Goal: Task Accomplishment & Management: Manage account settings

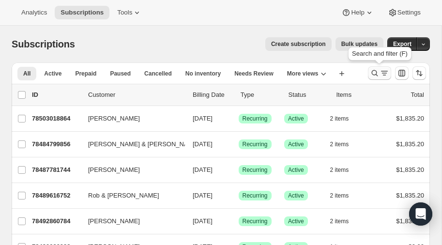
click at [375, 72] on icon "Search and filter results" at bounding box center [375, 73] width 10 height 10
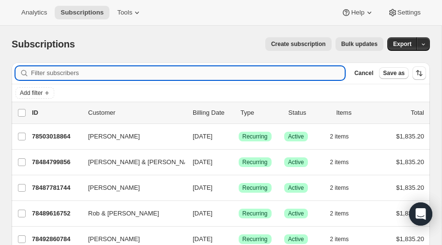
click at [119, 72] on input "Filter subscribers" at bounding box center [188, 73] width 314 height 14
type input "[PERSON_NAME]"
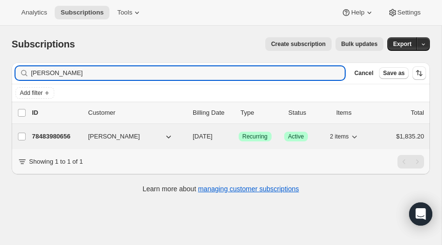
click at [53, 134] on p "78483980656" at bounding box center [56, 137] width 48 height 10
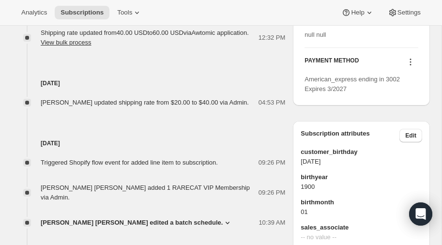
scroll to position [505, 0]
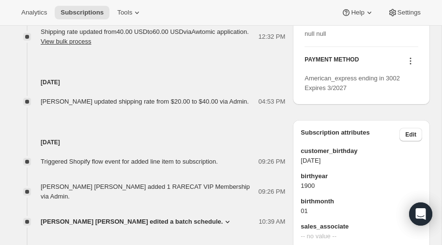
click at [412, 66] on icon at bounding box center [411, 61] width 10 height 10
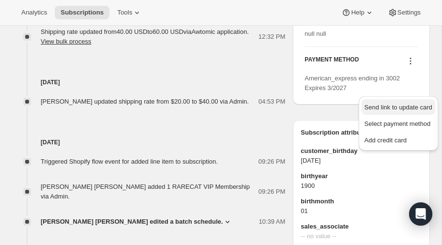
click at [385, 104] on span "Send link to update card" at bounding box center [399, 107] width 68 height 7
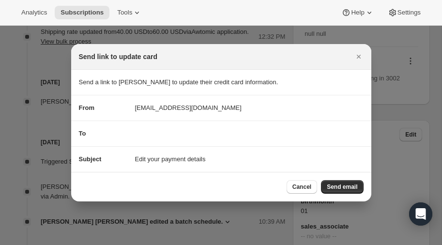
click at [160, 137] on div "To" at bounding box center [221, 134] width 285 height 10
click at [342, 185] on span "Send email" at bounding box center [342, 187] width 31 height 8
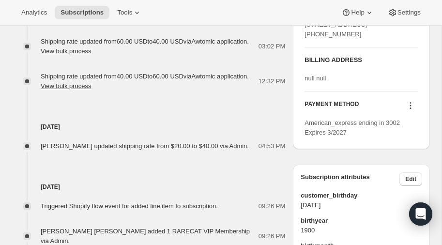
click at [409, 110] on icon at bounding box center [411, 106] width 10 height 10
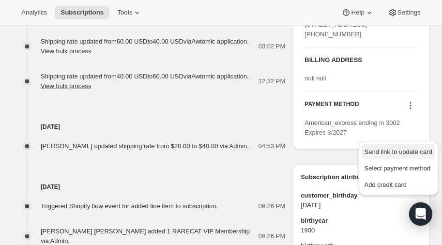
click at [400, 149] on span "Send link to update card" at bounding box center [399, 151] width 68 height 7
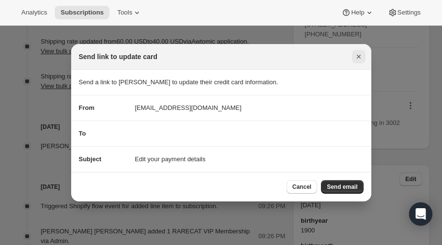
click at [359, 55] on icon "Close" at bounding box center [359, 57] width 10 height 10
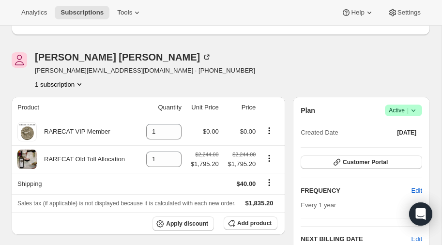
scroll to position [60, 0]
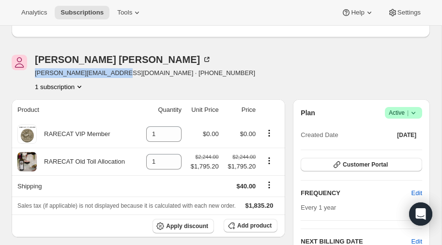
drag, startPoint x: 34, startPoint y: 73, endPoint x: 123, endPoint y: 74, distance: 89.1
click at [123, 74] on div "[PERSON_NAME] [PERSON_NAME][EMAIL_ADDRESS][DOMAIN_NAME] · [PHONE_NUMBER] 1 subs…" at bounding box center [158, 73] width 293 height 37
copy span "[PERSON_NAME][EMAIL_ADDRESS][DOMAIN_NAME]"
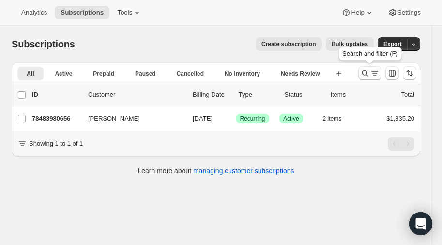
click at [366, 71] on icon "Search and filter results" at bounding box center [365, 73] width 6 height 6
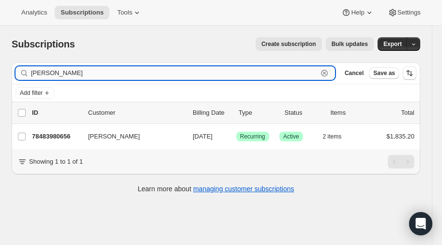
click at [143, 70] on input "[PERSON_NAME]" at bounding box center [174, 73] width 287 height 14
type input "T"
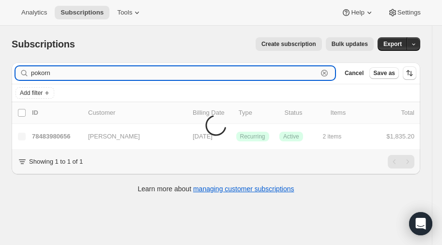
type input "pokorn"
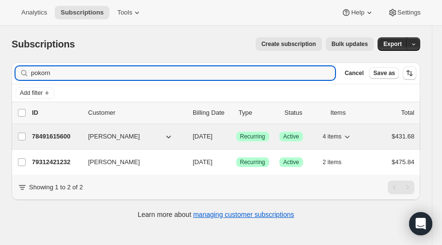
click at [64, 133] on p "78491615600" at bounding box center [56, 137] width 48 height 10
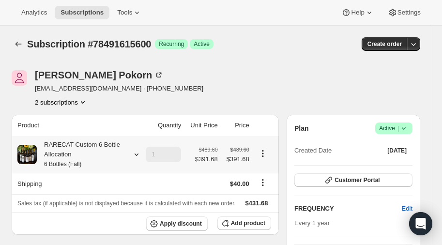
click at [137, 154] on icon at bounding box center [137, 155] width 10 height 10
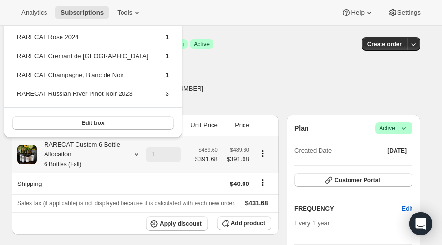
click at [137, 155] on icon at bounding box center [137, 155] width 4 height 2
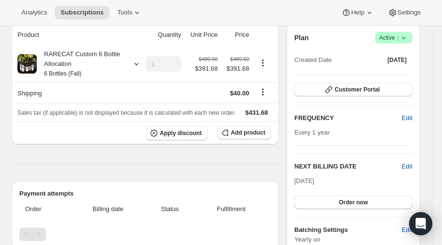
scroll to position [92, 0]
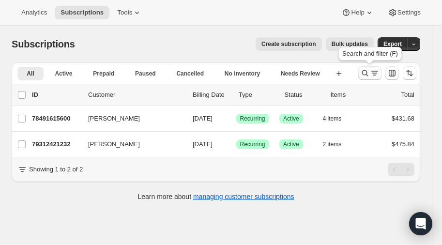
click at [363, 72] on icon "Search and filter results" at bounding box center [365, 73] width 10 height 10
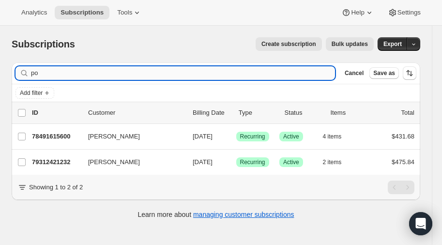
type input "p"
type input "marks"
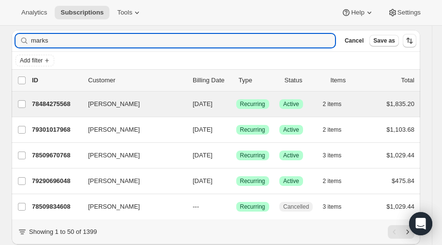
scroll to position [33, 0]
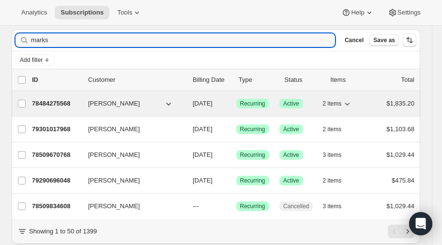
click at [58, 100] on p "78484275568" at bounding box center [56, 104] width 48 height 10
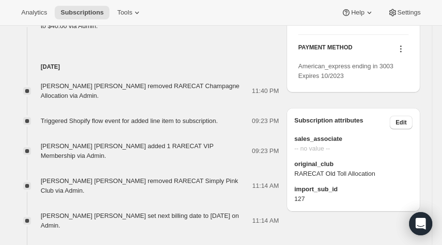
scroll to position [609, 0]
click at [399, 54] on icon at bounding box center [401, 50] width 10 height 10
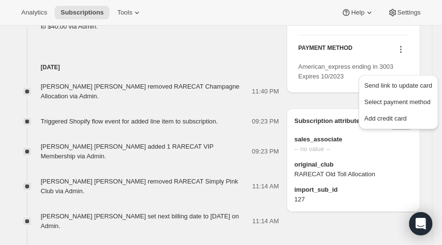
click at [399, 54] on icon at bounding box center [401, 50] width 10 height 10
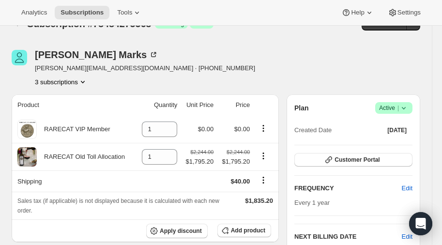
scroll to position [8, 0]
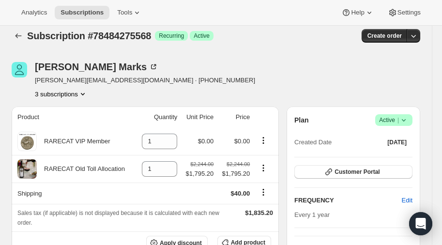
click at [85, 91] on icon "Product actions" at bounding box center [83, 94] width 10 height 10
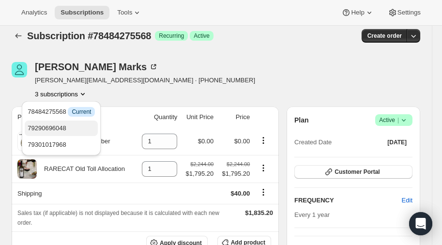
click at [60, 128] on span "79290696048" at bounding box center [47, 128] width 39 height 7
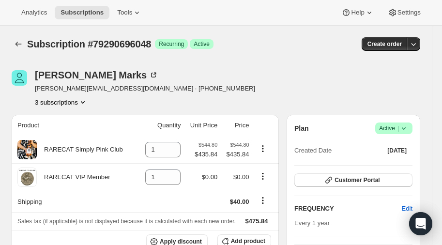
click at [81, 102] on icon "Product actions" at bounding box center [83, 102] width 10 height 10
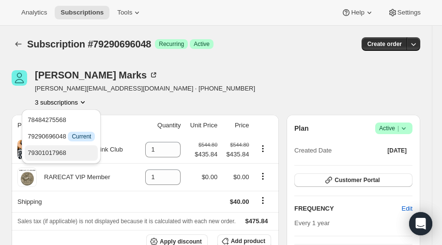
click at [61, 152] on span "79301017968" at bounding box center [47, 152] width 39 height 7
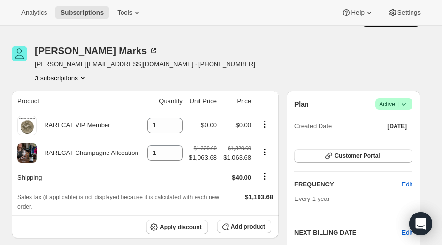
scroll to position [23, 0]
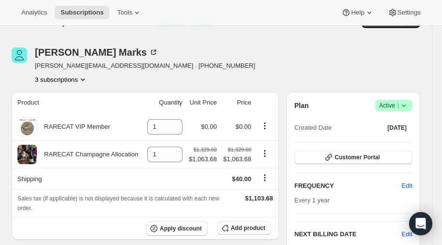
click at [84, 78] on icon "Product actions" at bounding box center [83, 80] width 10 height 10
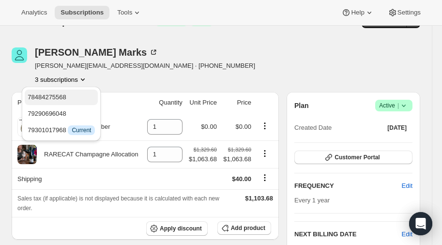
click at [65, 94] on span "78484275568" at bounding box center [47, 96] width 39 height 7
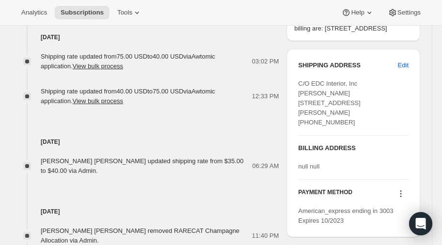
scroll to position [462, 0]
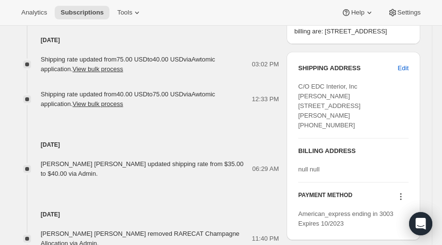
drag, startPoint x: 299, startPoint y: 86, endPoint x: 383, endPoint y: 112, distance: 87.3
click at [383, 112] on div "C/O EDC Interior, Inc Michael Marks 4450 Bonita Beach Rd #13 Bonita Springs FL,…" at bounding box center [353, 106] width 110 height 48
copy span "C/O EDC Interior, Inc Michael Marks 4450 Bonita Beach Rd #13 Bonita Springs FL,…"
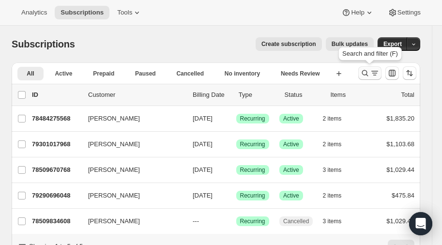
click at [363, 74] on icon "Search and filter results" at bounding box center [365, 73] width 6 height 6
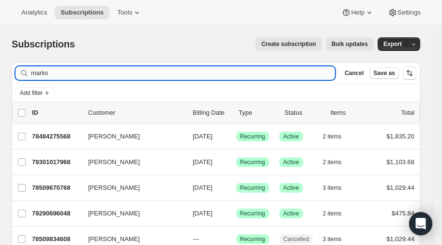
click at [59, 72] on input "marks" at bounding box center [183, 73] width 304 height 14
type input "m"
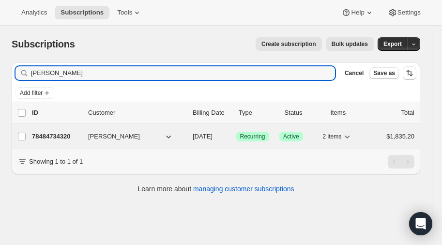
type input "grealish"
click at [57, 133] on p "78484734320" at bounding box center [56, 137] width 48 height 10
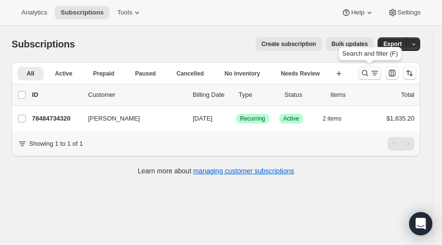
click at [365, 70] on icon "Search and filter results" at bounding box center [365, 73] width 10 height 10
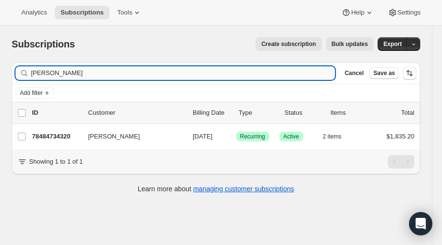
click at [129, 74] on input "grealish" at bounding box center [183, 73] width 304 height 14
type input "g"
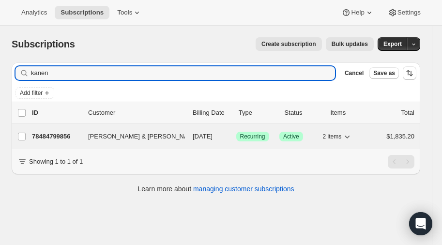
type input "kanen"
click at [63, 132] on p "78484799856" at bounding box center [56, 137] width 48 height 10
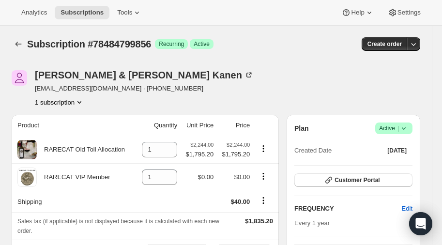
click at [81, 100] on icon "Product actions" at bounding box center [80, 102] width 10 height 10
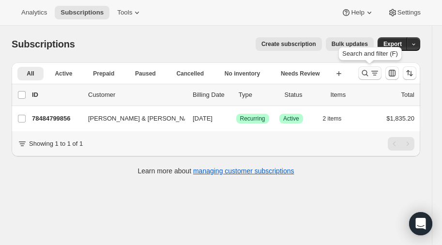
click at [367, 71] on icon "Search and filter results" at bounding box center [365, 73] width 6 height 6
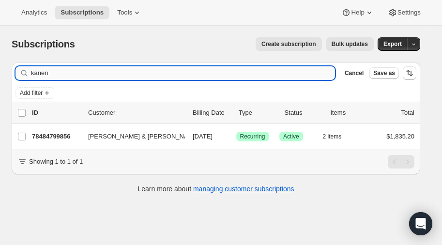
click at [132, 73] on input "kanen" at bounding box center [183, 73] width 304 height 14
type input "k"
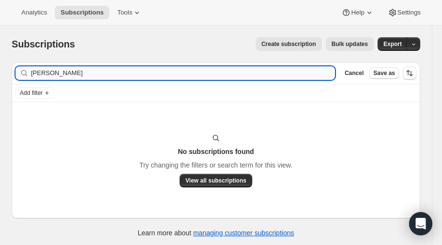
click at [57, 74] on input "davison" at bounding box center [183, 73] width 304 height 14
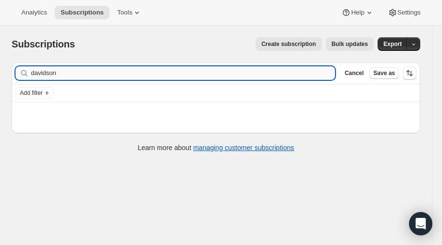
type input "davidson"
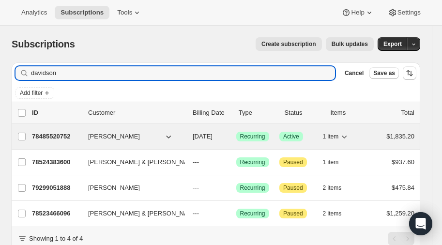
click at [57, 134] on p "78485520752" at bounding box center [56, 137] width 48 height 10
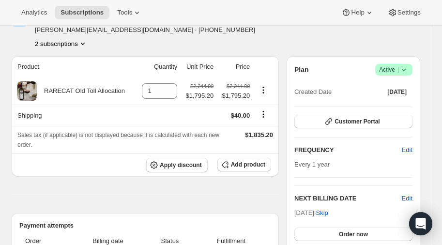
scroll to position [57, 0]
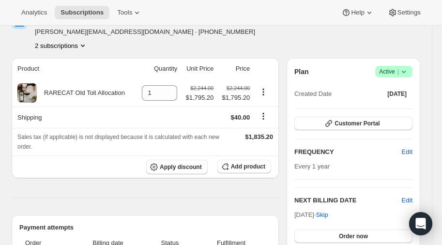
click at [84, 46] on icon "Product actions" at bounding box center [83, 46] width 4 height 2
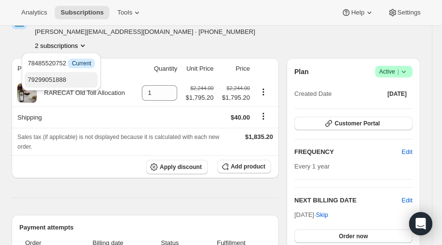
click at [64, 78] on span "79299051888" at bounding box center [47, 79] width 39 height 7
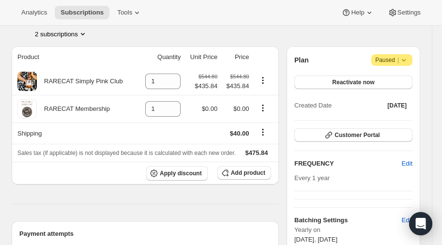
scroll to position [54, 0]
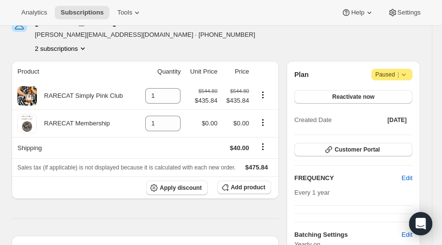
click at [84, 46] on icon "Product actions" at bounding box center [83, 49] width 10 height 10
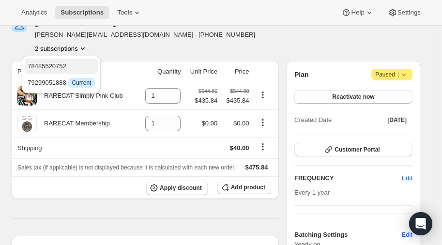
click at [62, 64] on span "78485520752" at bounding box center [47, 65] width 39 height 7
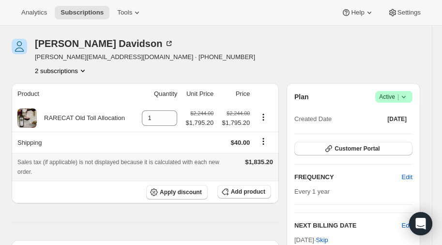
scroll to position [27, 0]
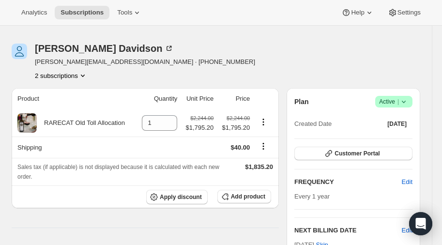
click at [83, 72] on icon "Product actions" at bounding box center [83, 76] width 10 height 10
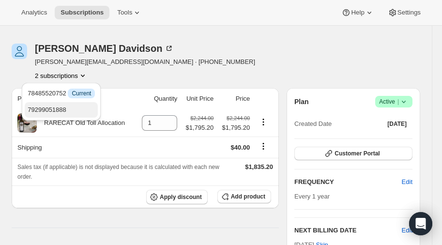
click at [61, 105] on span "79299051888" at bounding box center [61, 110] width 67 height 10
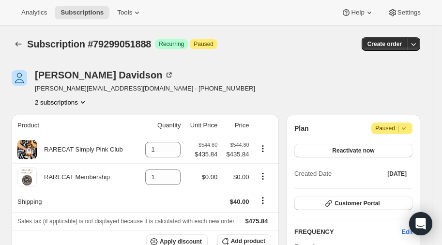
click at [84, 98] on icon "Product actions" at bounding box center [83, 102] width 10 height 10
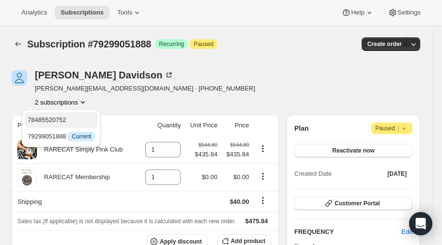
click at [64, 117] on span "78485520752" at bounding box center [47, 119] width 39 height 7
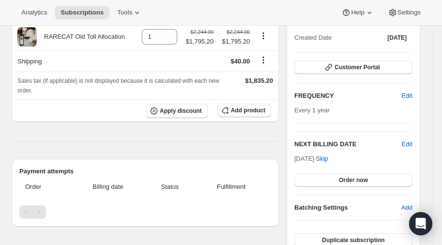
scroll to position [113, 0]
click at [408, 142] on span "Edit" at bounding box center [407, 144] width 11 height 10
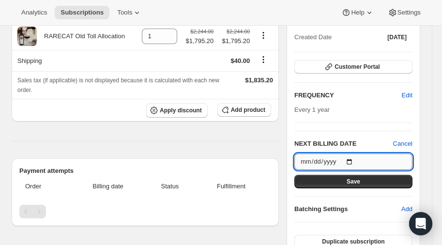
click at [353, 160] on input "2026-02-15" at bounding box center [354, 162] width 118 height 16
type input "2026-03-20"
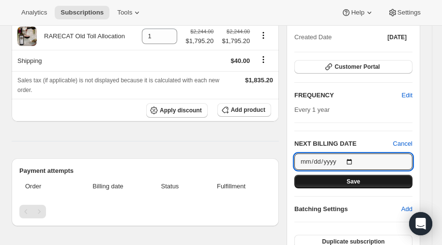
click at [351, 182] on span "Save" at bounding box center [354, 182] width 14 height 8
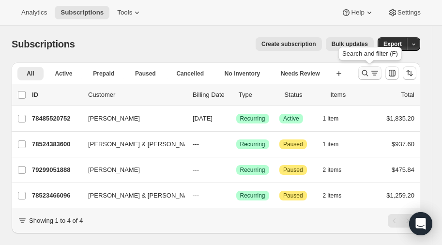
click at [365, 73] on icon "Search and filter results" at bounding box center [365, 73] width 10 height 10
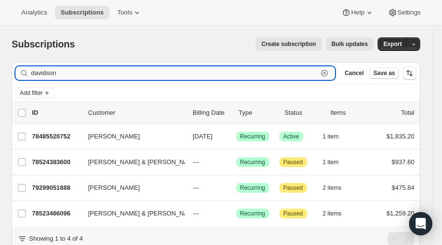
click at [110, 73] on input "davidson" at bounding box center [174, 73] width 287 height 14
type input "d"
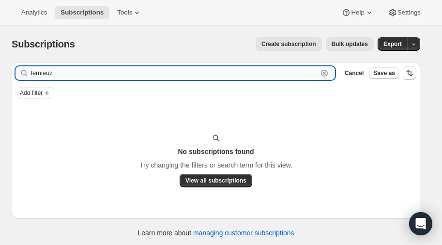
click at [88, 73] on input "lemieuz" at bounding box center [174, 73] width 287 height 14
type input "lemieux"
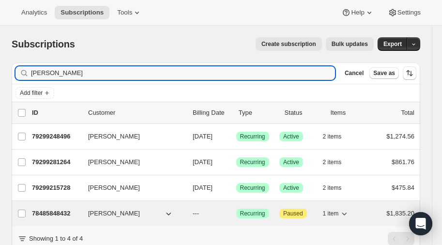
click at [61, 209] on p "78485848432" at bounding box center [56, 214] width 48 height 10
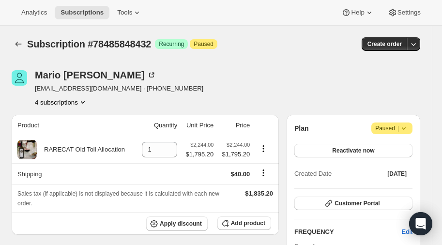
click at [83, 102] on icon "Product actions" at bounding box center [83, 102] width 4 height 2
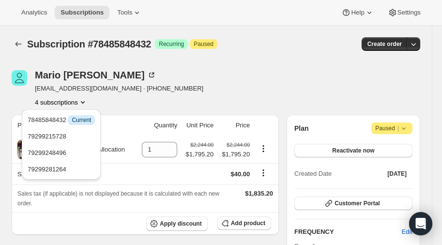
click at [82, 102] on icon "Product actions" at bounding box center [83, 102] width 10 height 10
click at [215, 87] on div "Mario Lemieux mlemieux1965@gmail.com · +14127206666 4 subscriptions" at bounding box center [155, 88] width 286 height 37
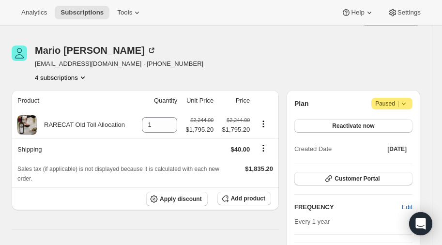
scroll to position [24, 0]
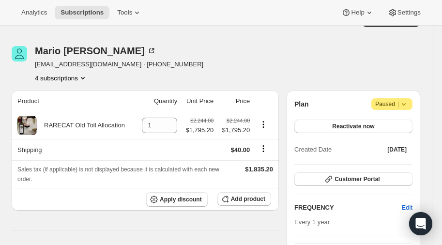
click at [86, 76] on icon "Product actions" at bounding box center [83, 78] width 10 height 10
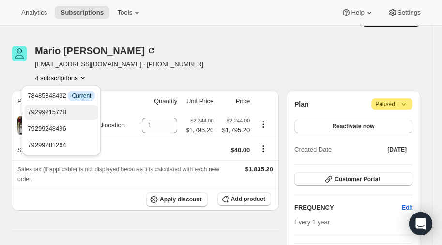
click at [67, 108] on span "79299215728" at bounding box center [61, 113] width 67 height 10
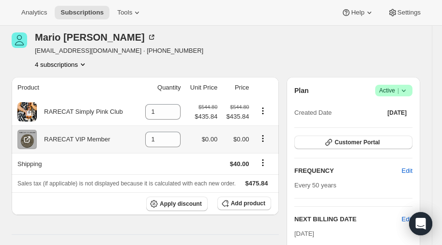
scroll to position [36, 0]
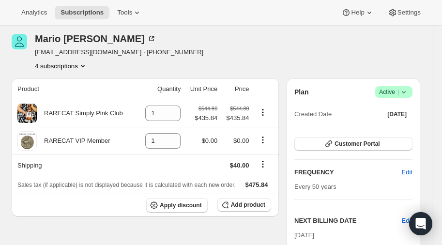
click at [84, 63] on icon "Product actions" at bounding box center [83, 66] width 10 height 10
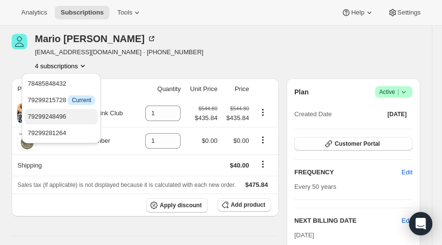
click at [59, 113] on span "79299248496" at bounding box center [47, 116] width 39 height 7
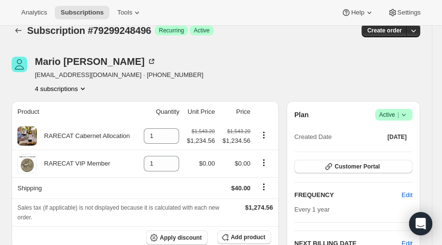
scroll to position [10, 0]
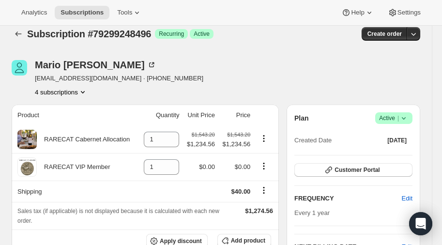
click at [85, 91] on icon "Product actions" at bounding box center [83, 92] width 4 height 2
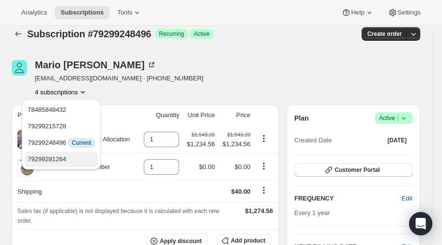
click at [58, 157] on span "79299281264" at bounding box center [47, 159] width 39 height 7
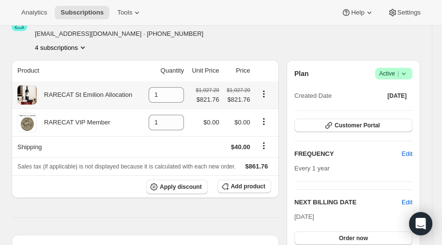
scroll to position [40, 0]
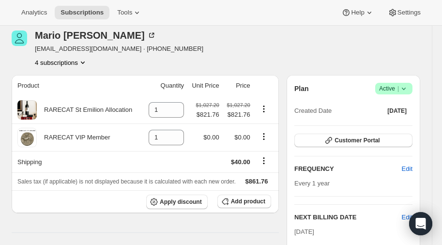
click at [83, 60] on icon "Product actions" at bounding box center [83, 63] width 10 height 10
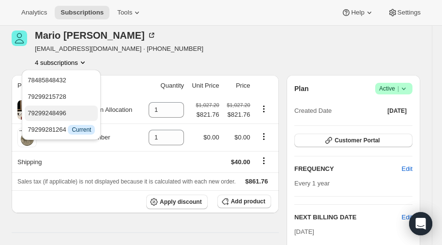
click at [57, 112] on span "79299248496" at bounding box center [47, 112] width 39 height 7
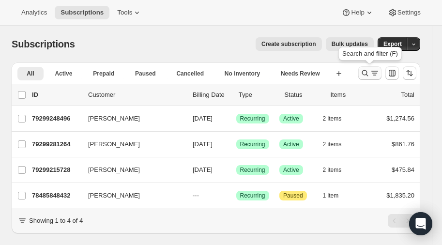
click at [365, 70] on icon "Search and filter results" at bounding box center [365, 73] width 10 height 10
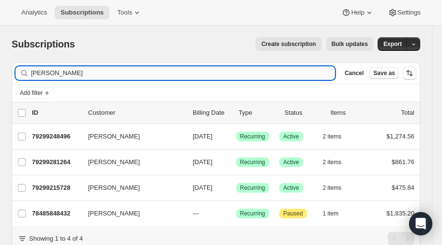
click at [76, 70] on input "lemieux" at bounding box center [183, 73] width 304 height 14
type input "l"
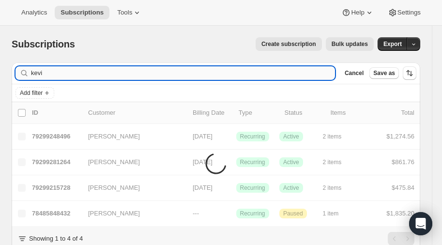
type input "kevin"
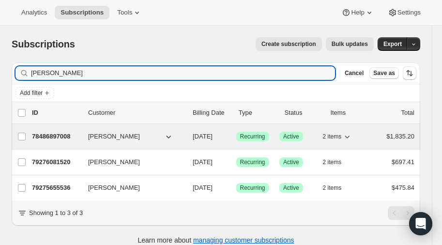
type input "Kevin kelly"
click at [54, 135] on p "78486897008" at bounding box center [56, 137] width 48 height 10
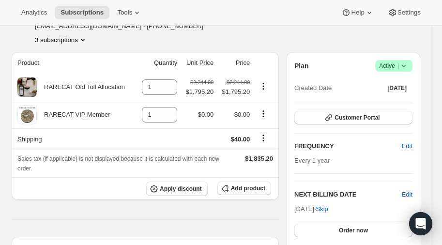
scroll to position [61, 0]
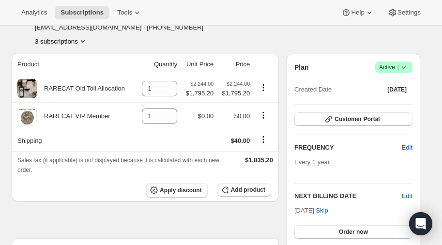
click at [86, 38] on icon "Product actions" at bounding box center [83, 41] width 10 height 10
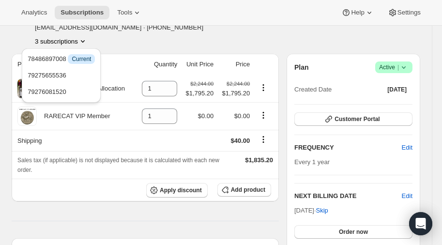
click at [86, 39] on icon "Product actions" at bounding box center [83, 41] width 10 height 10
click at [202, 33] on div "Kevin Kelly kevingkelly@me.com · +19176480638 3 subscriptions" at bounding box center [155, 27] width 286 height 37
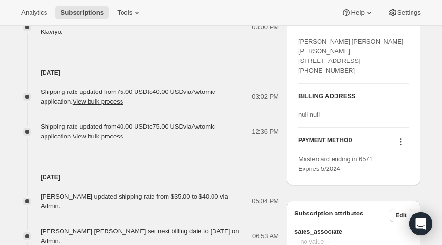
scroll to position [431, 0]
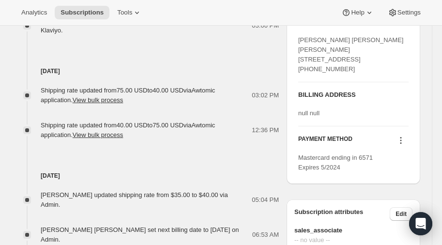
click at [402, 145] on icon at bounding box center [401, 141] width 10 height 10
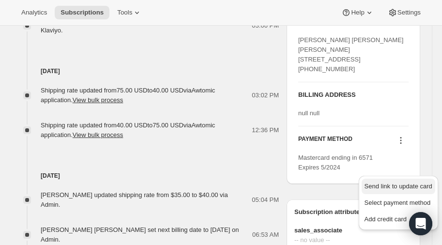
click at [397, 185] on span "Send link to update card" at bounding box center [399, 186] width 68 height 7
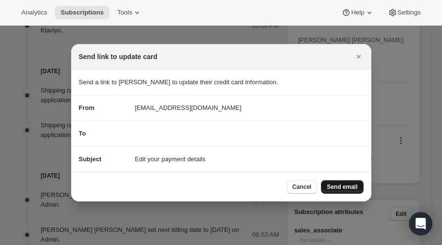
click at [338, 186] on span "Send email" at bounding box center [342, 187] width 31 height 8
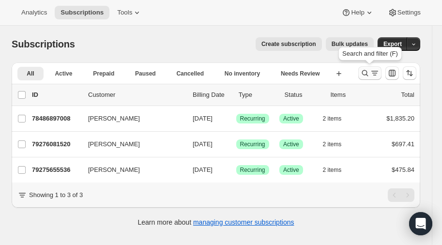
click at [364, 73] on icon "Search and filter results" at bounding box center [365, 73] width 10 height 10
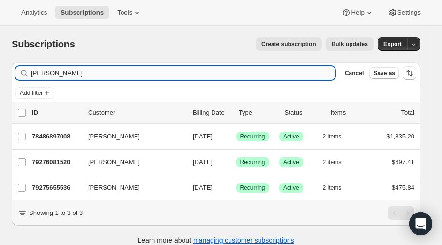
click at [79, 72] on input "Kevin kelly" at bounding box center [183, 73] width 304 height 14
type input "K"
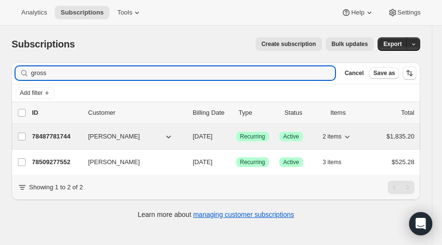
type input "gross"
click at [54, 132] on p "78487781744" at bounding box center [56, 137] width 48 height 10
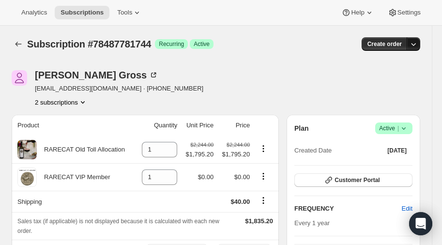
click at [413, 42] on icon "button" at bounding box center [414, 44] width 10 height 10
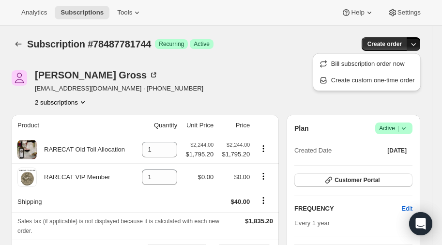
click at [413, 42] on icon "button" at bounding box center [414, 44] width 10 height 10
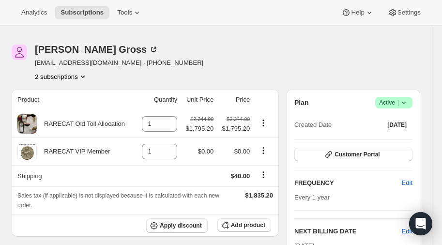
scroll to position [25, 0]
click at [85, 77] on icon "Product actions" at bounding box center [83, 77] width 10 height 10
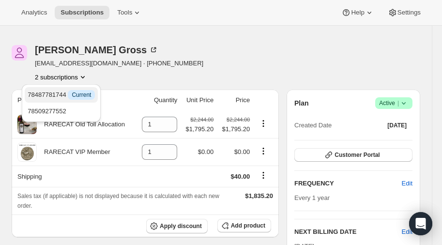
click at [62, 93] on span "78487781744 Info Current" at bounding box center [61, 94] width 67 height 7
click at [407, 100] on icon at bounding box center [404, 103] width 10 height 10
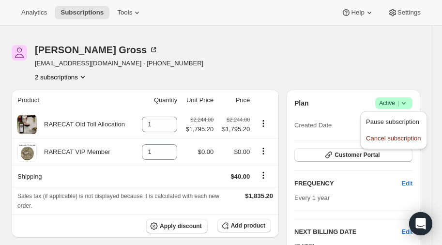
click at [332, 69] on div "Adam Gross a144@optonline.net · +15166609800 2 subscriptions" at bounding box center [216, 63] width 409 height 37
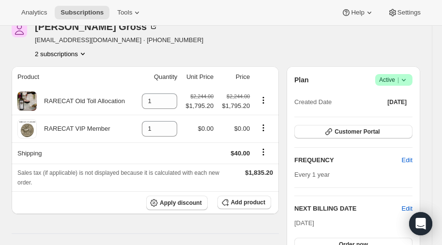
scroll to position [0, 0]
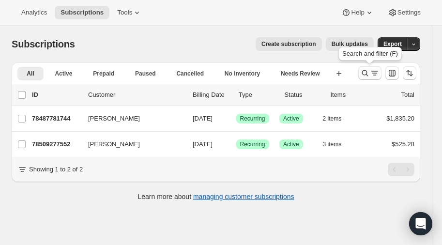
click at [364, 75] on icon "Search and filter results" at bounding box center [365, 73] width 6 height 6
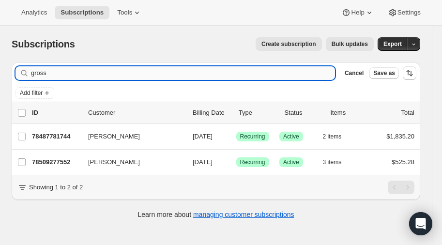
click at [103, 73] on input "gross" at bounding box center [183, 73] width 304 height 14
type input "g"
type input "siren"
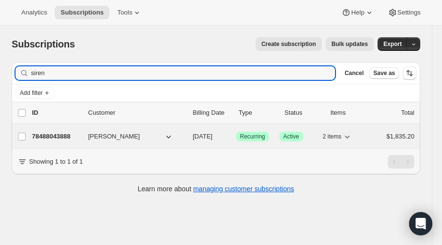
click at [58, 133] on p "78488043888" at bounding box center [56, 137] width 48 height 10
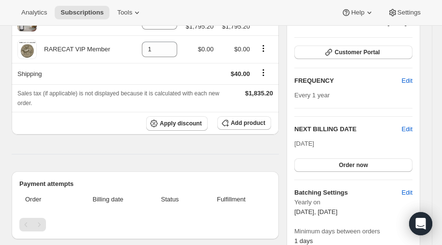
scroll to position [121, 0]
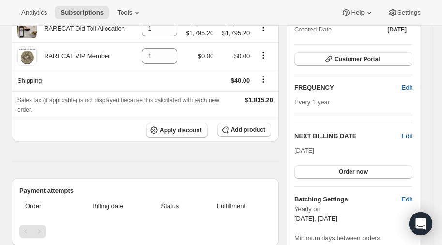
click at [405, 133] on span "Edit" at bounding box center [407, 136] width 11 height 10
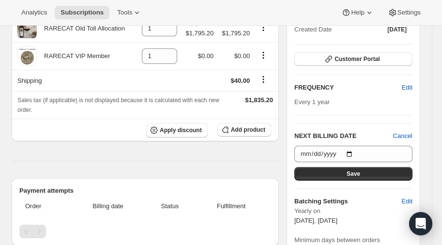
click at [352, 116] on div "Plan Success Active | Created Date May 12, 2019 Customer Portal FREQUENCY Edit …" at bounding box center [354, 127] width 118 height 253
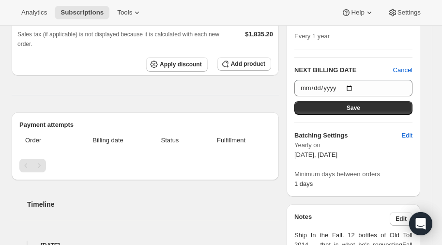
scroll to position [187, 0]
click at [354, 106] on span "Save" at bounding box center [354, 108] width 14 height 8
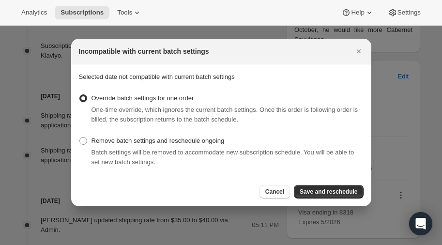
scroll to position [0, 0]
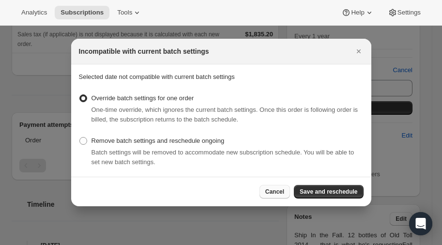
click at [280, 191] on span "Cancel" at bounding box center [274, 192] width 19 height 8
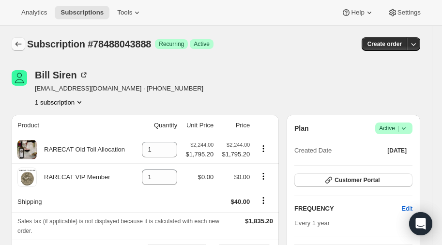
click at [18, 45] on icon "Subscriptions" at bounding box center [19, 44] width 10 height 10
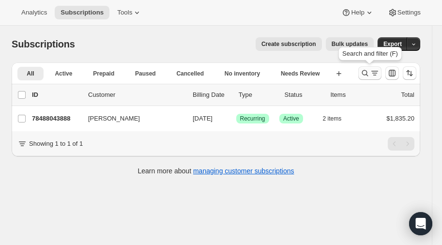
click at [366, 74] on icon "Search and filter results" at bounding box center [365, 73] width 6 height 6
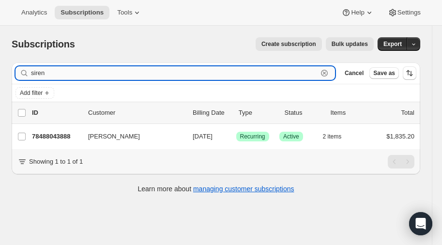
click at [77, 77] on input "siren" at bounding box center [174, 73] width 287 height 14
type input "s"
type input "matthew"
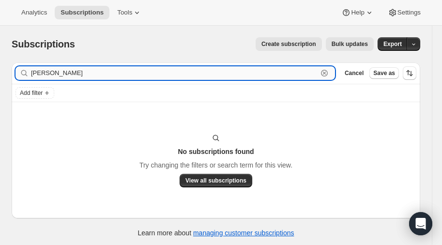
click at [58, 73] on input "Matthew hein" at bounding box center [174, 73] width 287 height 14
type input "hein"
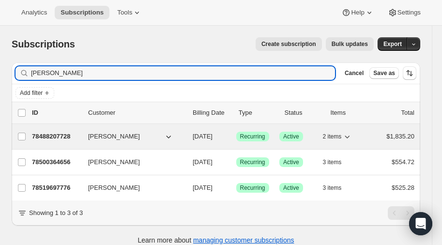
click at [57, 132] on p "78488207728" at bounding box center [56, 137] width 48 height 10
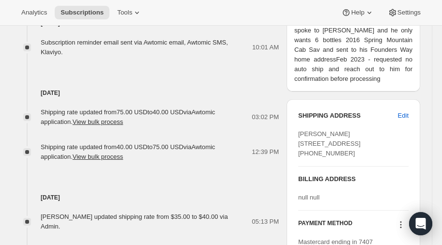
scroll to position [409, 0]
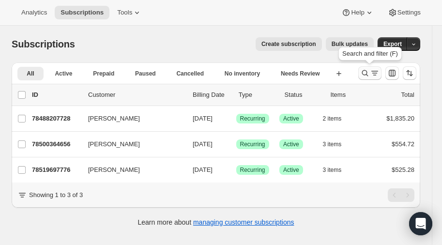
click at [366, 72] on icon "Search and filter results" at bounding box center [365, 73] width 10 height 10
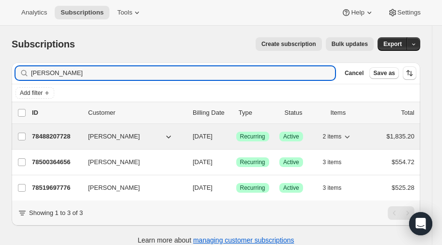
click at [57, 133] on p "78488207728" at bounding box center [56, 137] width 48 height 10
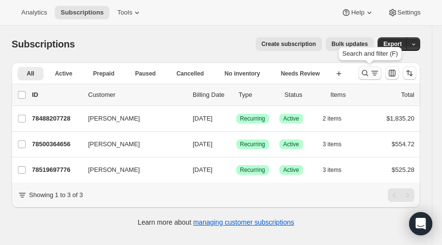
click at [366, 70] on icon "Search and filter results" at bounding box center [365, 73] width 10 height 10
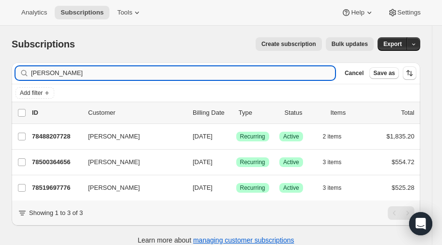
click at [66, 72] on input "hein" at bounding box center [183, 73] width 304 height 14
type input "h"
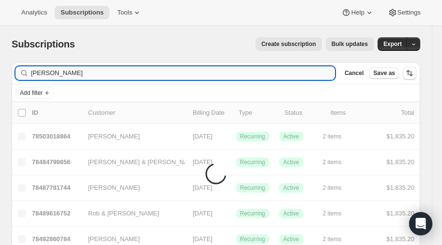
type input "montgomery morris"
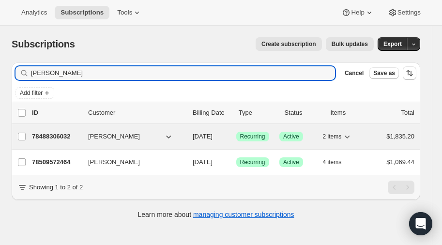
click at [56, 133] on p "78488306032" at bounding box center [56, 137] width 48 height 10
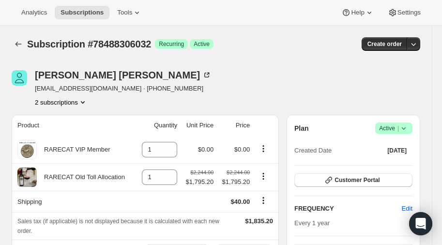
click at [83, 101] on icon "Product actions" at bounding box center [83, 102] width 10 height 10
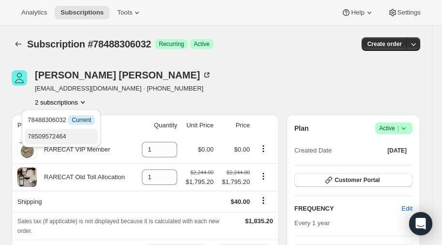
click at [54, 132] on span "78509572464" at bounding box center [61, 137] width 67 height 10
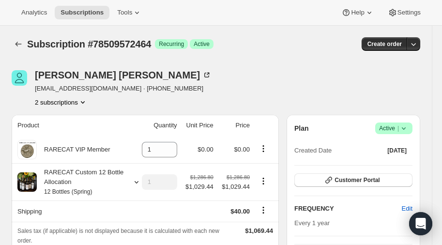
click at [82, 99] on icon "Product actions" at bounding box center [83, 102] width 10 height 10
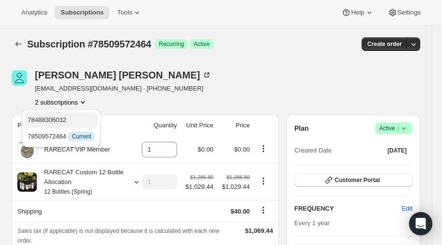
click at [62, 117] on span "78488306032" at bounding box center [47, 119] width 39 height 7
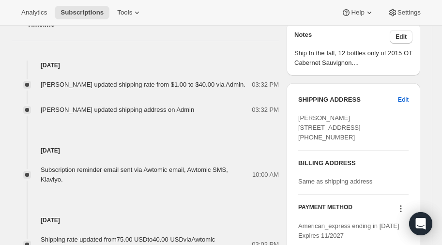
scroll to position [370, 0]
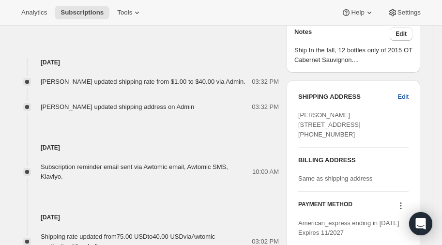
click at [402, 92] on span "Edit" at bounding box center [403, 97] width 11 height 10
select select "NC"
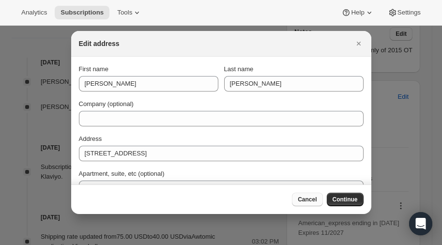
click at [306, 198] on span "Cancel" at bounding box center [307, 200] width 19 height 8
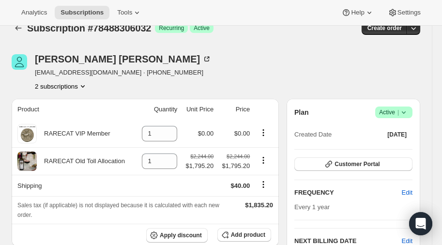
scroll to position [0, 0]
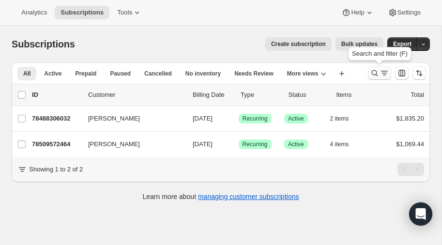
click at [373, 72] on icon "Search and filter results" at bounding box center [375, 73] width 10 height 10
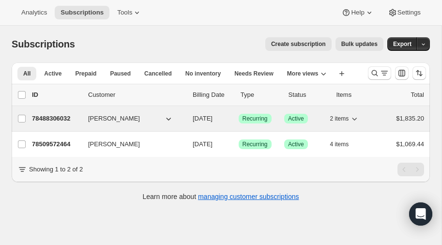
click at [56, 116] on p "78488306032" at bounding box center [56, 119] width 48 height 10
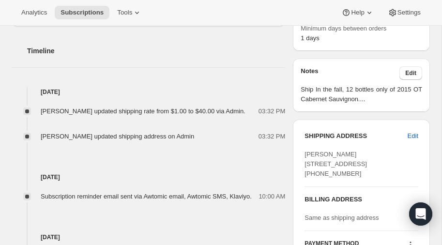
scroll to position [332, 0]
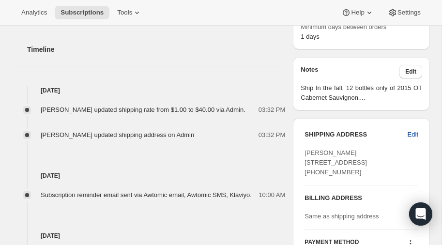
click at [416, 131] on span "Edit" at bounding box center [413, 135] width 11 height 10
select select "NC"
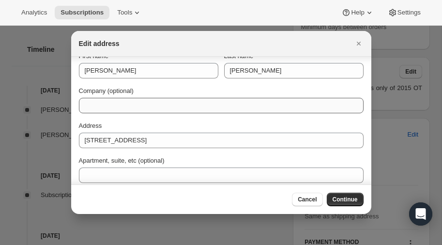
scroll to position [0, 0]
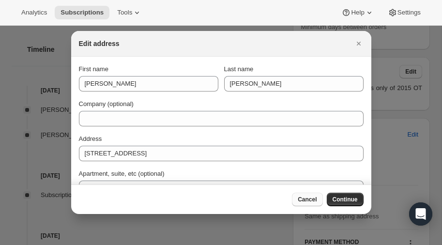
click at [306, 199] on span "Cancel" at bounding box center [307, 200] width 19 height 8
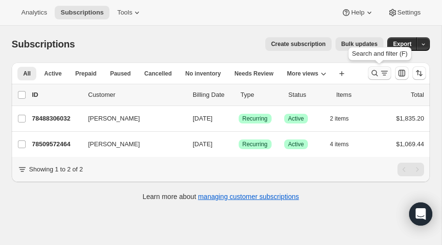
click at [379, 73] on icon "Search and filter results" at bounding box center [375, 73] width 10 height 10
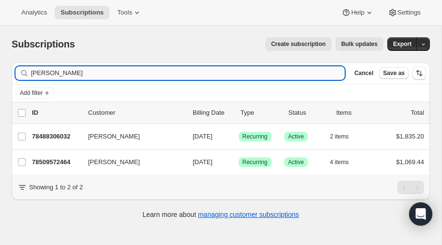
click at [99, 75] on input "[PERSON_NAME]" at bounding box center [188, 73] width 314 height 14
type input "m"
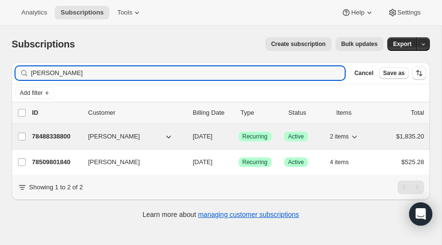
type input "mckewon"
click at [55, 136] on p "78488338800" at bounding box center [56, 137] width 48 height 10
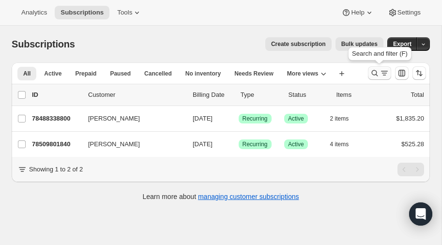
click at [374, 71] on icon "Search and filter results" at bounding box center [375, 73] width 10 height 10
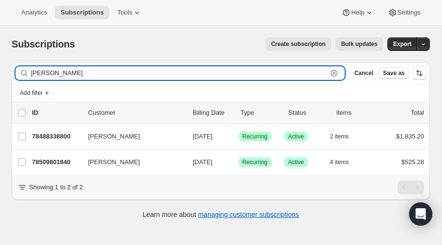
click at [116, 75] on input "mckewon" at bounding box center [179, 73] width 296 height 14
type input "m"
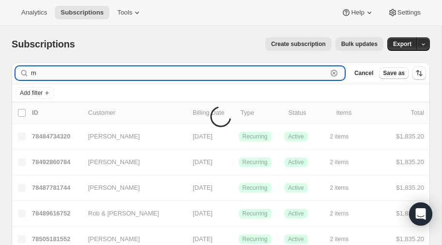
type input "mj"
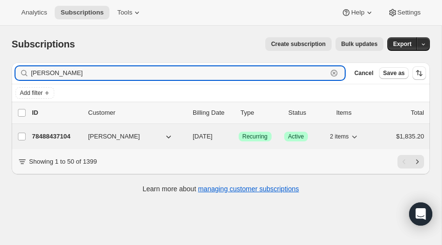
type input "MJ sparks"
click at [59, 134] on p "78488437104" at bounding box center [56, 137] width 48 height 10
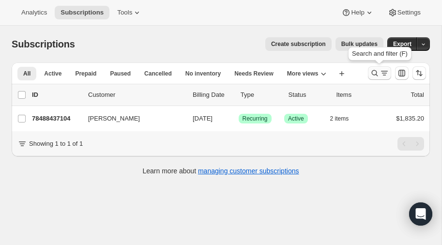
click at [374, 71] on icon "Search and filter results" at bounding box center [375, 73] width 10 height 10
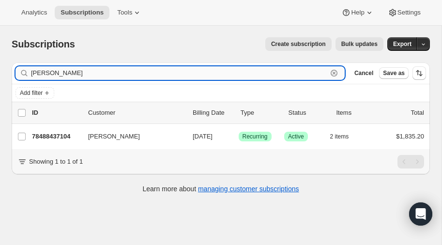
click at [72, 73] on input "MJ sparks" at bounding box center [179, 73] width 296 height 14
type input "M"
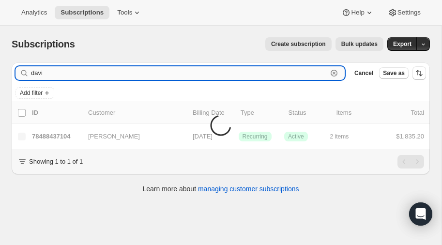
type input "david"
type input "David wright"
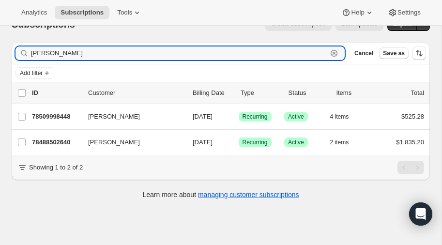
scroll to position [22, 0]
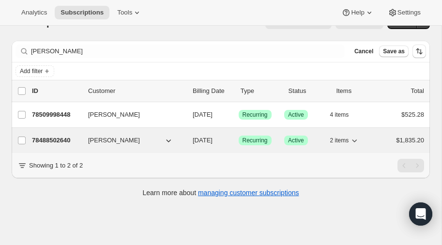
click at [57, 137] on p "78488502640" at bounding box center [56, 141] width 48 height 10
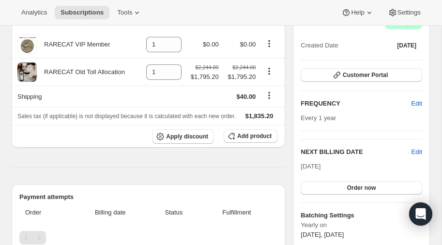
scroll to position [93, 0]
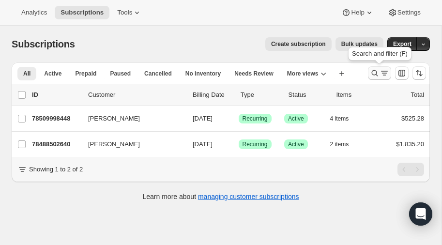
click at [373, 72] on icon "Search and filter results" at bounding box center [375, 73] width 10 height 10
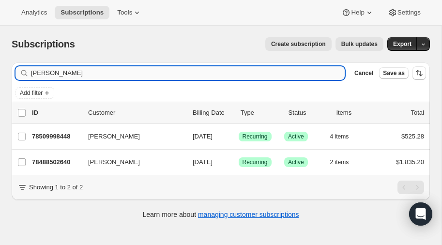
click at [125, 70] on input "David wright" at bounding box center [188, 73] width 314 height 14
type input "D"
type input "pratt"
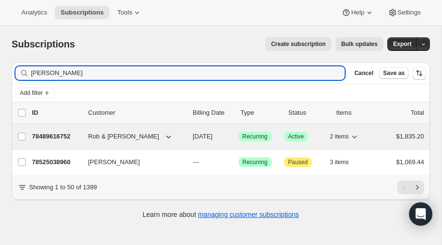
click at [62, 134] on p "78489616752" at bounding box center [56, 137] width 48 height 10
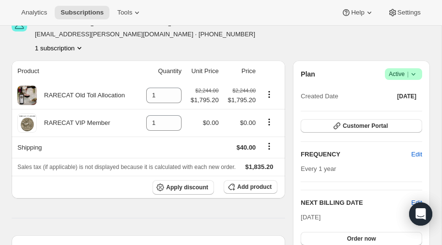
scroll to position [51, 0]
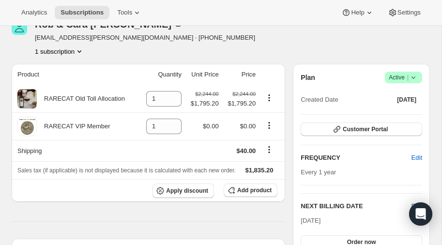
click at [84, 51] on icon "Product actions" at bounding box center [80, 52] width 10 height 10
click at [80, 49] on icon "Product actions" at bounding box center [80, 52] width 10 height 10
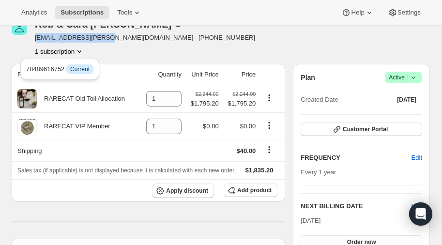
drag, startPoint x: 36, startPoint y: 38, endPoint x: 100, endPoint y: 38, distance: 64.4
click at [100, 38] on span "rob.g.pratt@gmail.com · +13123397945" at bounding box center [145, 38] width 220 height 10
copy span "rob.g.pratt@gmail.com"
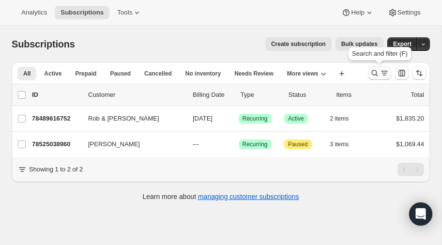
click at [375, 72] on icon "Search and filter results" at bounding box center [375, 73] width 10 height 10
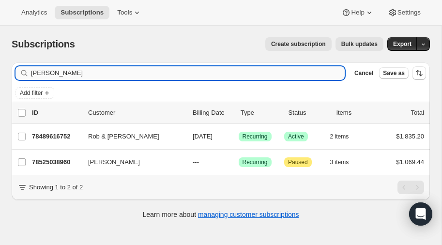
click at [54, 71] on input "pratt" at bounding box center [188, 73] width 314 height 14
type input "p"
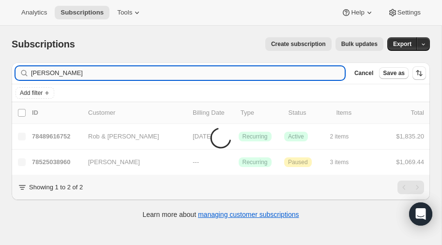
type input "crouch"
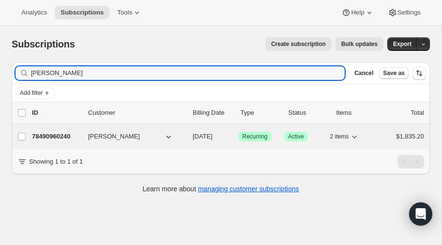
click at [48, 135] on p "78490960240" at bounding box center [56, 137] width 48 height 10
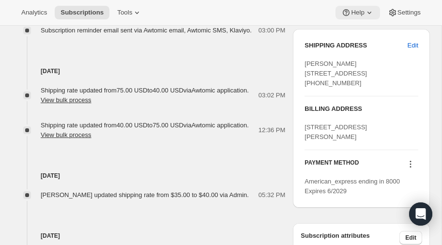
scroll to position [411, 0]
